Goal: Check status: Check status

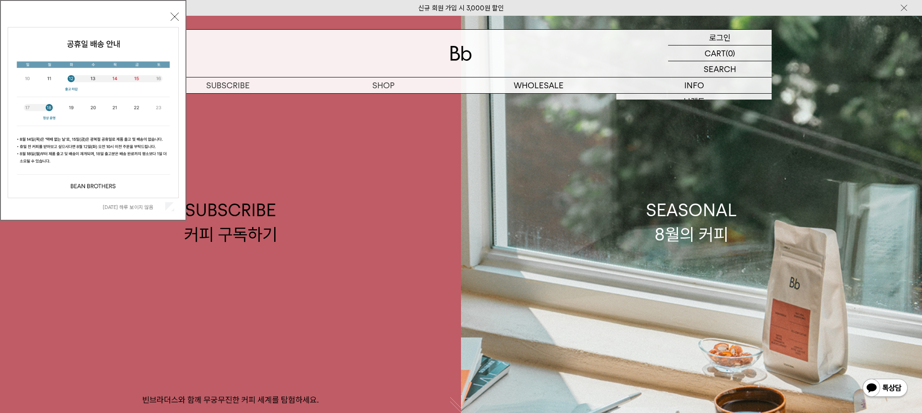
click at [712, 44] on p "로그인" at bounding box center [720, 37] width 22 height 15
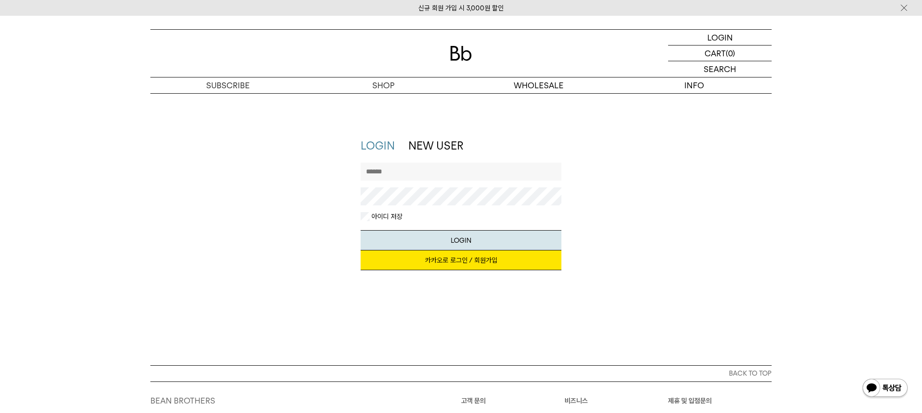
click at [492, 261] on link "카카오로 로그인 / 회원가입" at bounding box center [461, 260] width 201 height 20
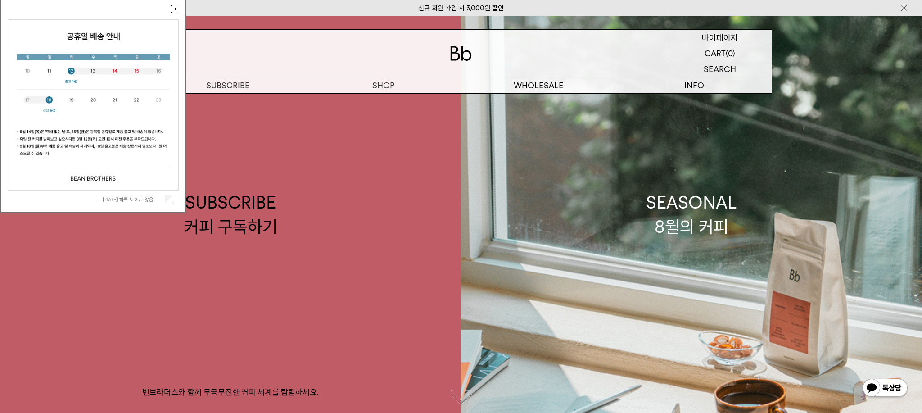
click at [736, 39] on p "마이페이지" at bounding box center [720, 37] width 36 height 15
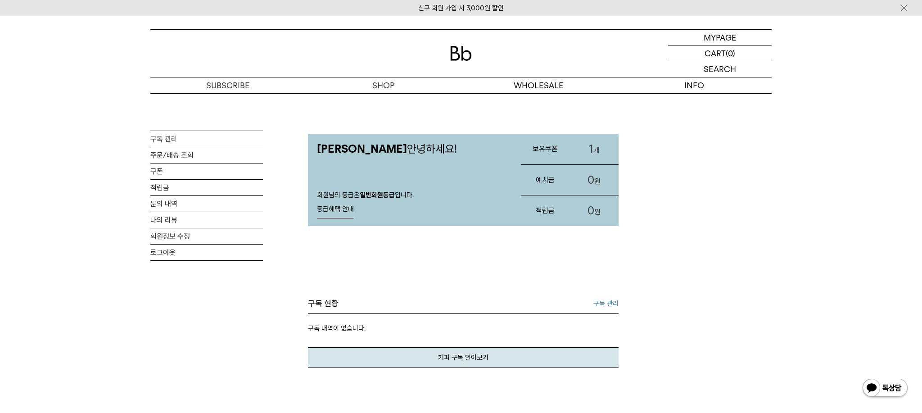
click at [755, 198] on div "MY PAGE 구독 관리 주문/배송 조회 쿠폰 적립금 문의 내역 나의 리뷰 회원정보 수정 로그아웃 문준영님 안녕하세요! 회원님의 등급은 일반회…" at bounding box center [460, 399] width 621 height 612
click at [172, 155] on link "주문/배송 조회" at bounding box center [206, 155] width 113 height 16
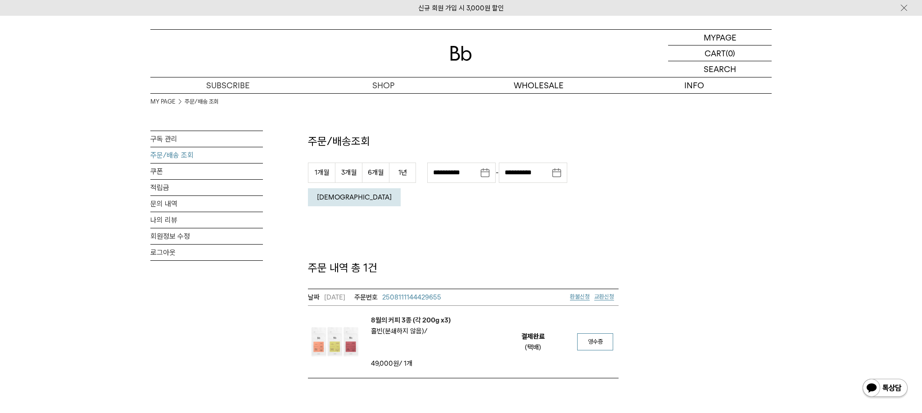
click at [604, 333] on link "영수증" at bounding box center [595, 341] width 36 height 17
click at [656, 137] on div "**********" at bounding box center [460, 235] width 621 height 285
